Goal: Information Seeking & Learning: Check status

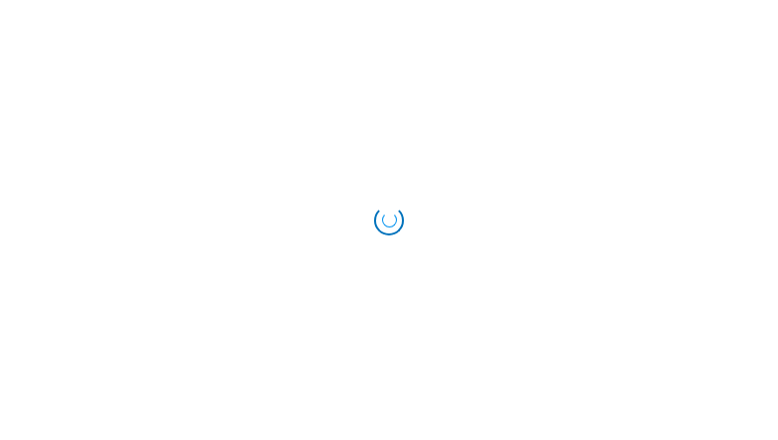
click at [389, 220] on div "Loading..." at bounding box center [389, 221] width 38 height 38
click at [387, 219] on div "Loading..." at bounding box center [389, 221] width 42 height 42
click at [389, 220] on div "Loading..." at bounding box center [389, 221] width 36 height 36
click at [388, 220] on div "Loading..." at bounding box center [389, 221] width 36 height 36
click at [389, 221] on div "Loading..." at bounding box center [389, 220] width 41 height 41
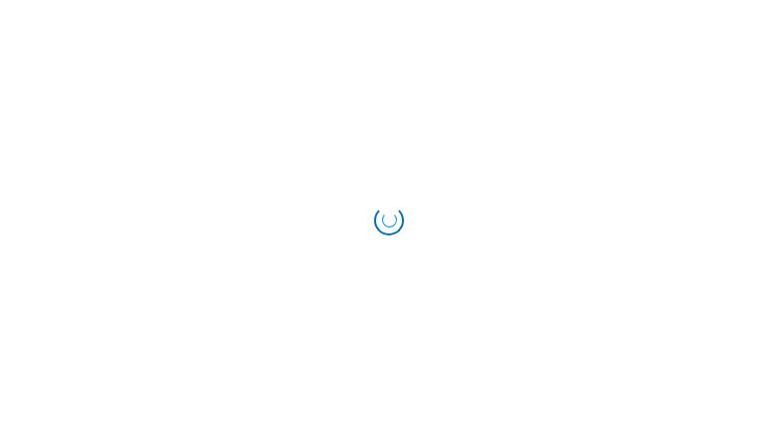
click at [389, 220] on div "Loading..." at bounding box center [389, 220] width 42 height 42
click at [387, 219] on div "Loading..." at bounding box center [389, 221] width 36 height 36
click at [389, 220] on div "Loading..." at bounding box center [389, 221] width 30 height 30
click at [388, 220] on div "Loading..." at bounding box center [389, 221] width 30 height 30
click at [389, 220] on div "Loading..." at bounding box center [389, 221] width 30 height 30
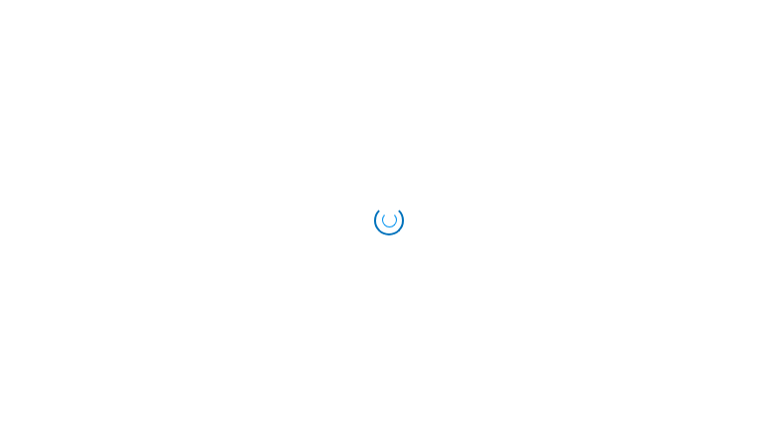
click at [390, 221] on div "Loading..." at bounding box center [389, 221] width 30 height 30
click at [390, 221] on div "Loading..." at bounding box center [389, 220] width 33 height 33
click at [389, 220] on div at bounding box center [389, 221] width 42 height 42
click at [389, 220] on div at bounding box center [389, 220] width 42 height 42
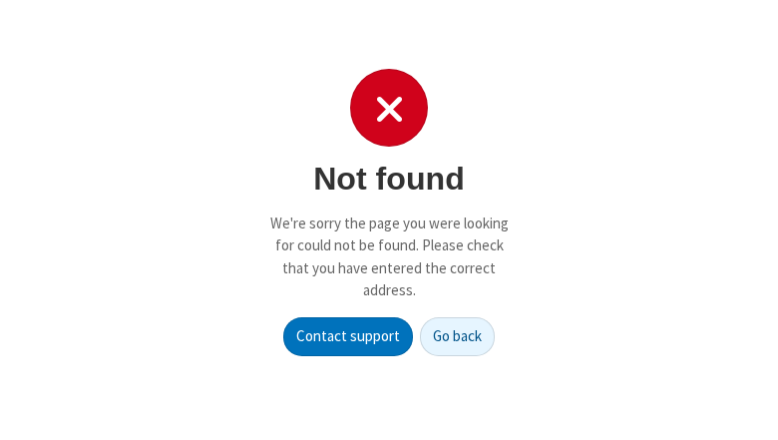
click at [389, 220] on p "We're sorry the page you were looking for could not be found. Please check that…" at bounding box center [389, 258] width 240 height 90
